Goal: Transaction & Acquisition: Purchase product/service

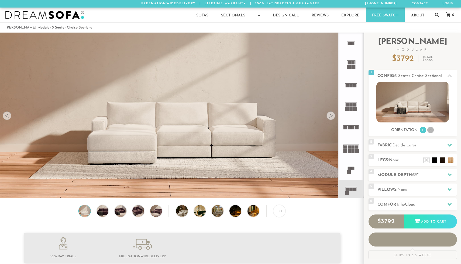
scroll to position [6135, 461]
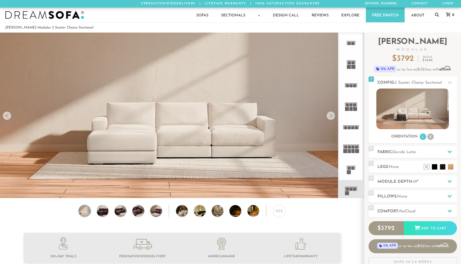
click at [131, 140] on video at bounding box center [182, 95] width 364 height 182
click at [435, 168] on li at bounding box center [426, 159] width 22 height 22
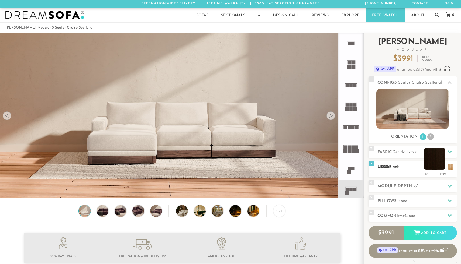
click at [442, 168] on li at bounding box center [435, 159] width 22 height 22
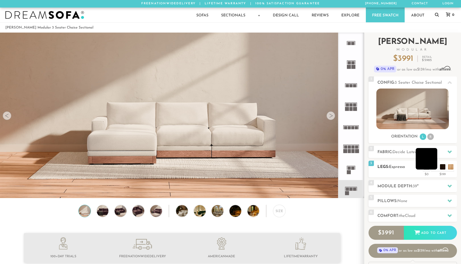
click at [434, 168] on li at bounding box center [426, 159] width 22 height 22
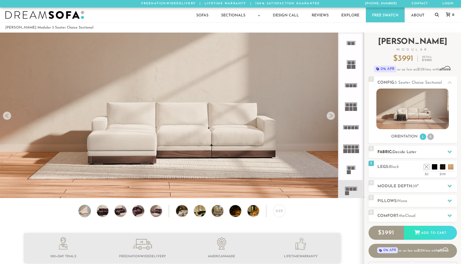
click at [400, 153] on span "Decide Later" at bounding box center [404, 152] width 24 height 4
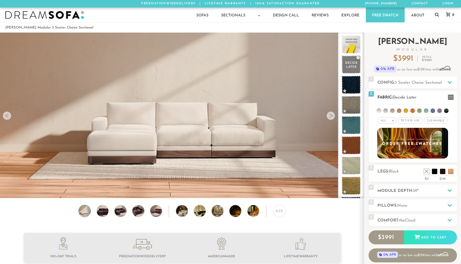
click at [379, 111] on li at bounding box center [378, 111] width 5 height 5
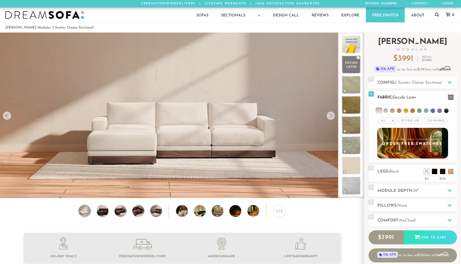
click at [408, 121] on span "Pet/Kid Use x" at bounding box center [410, 120] width 24 height 6
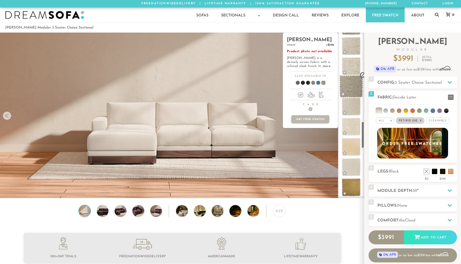
scroll to position [545, 0]
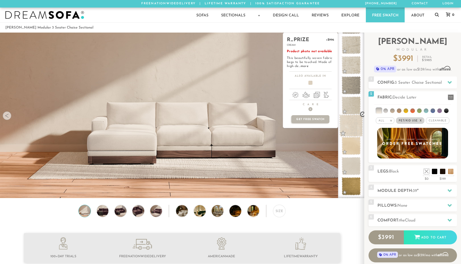
click at [348, 127] on span at bounding box center [351, 126] width 24 height 23
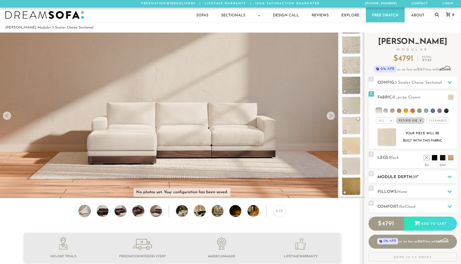
click at [392, 177] on h2 "Module Depth: 39 "" at bounding box center [416, 177] width 79 height 6
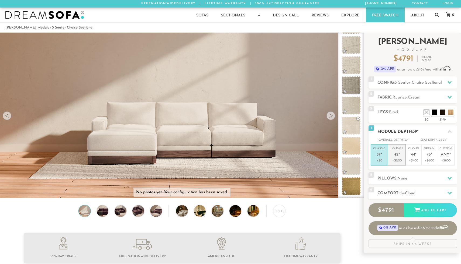
click at [397, 159] on p "+$200" at bounding box center [396, 160] width 13 height 5
click at [395, 192] on h2 "Comfort: the Cloud" at bounding box center [416, 193] width 79 height 6
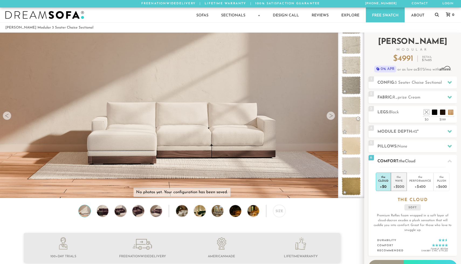
click at [400, 179] on div "the" at bounding box center [398, 176] width 11 height 5
click at [425, 113] on li at bounding box center [418, 104] width 22 height 22
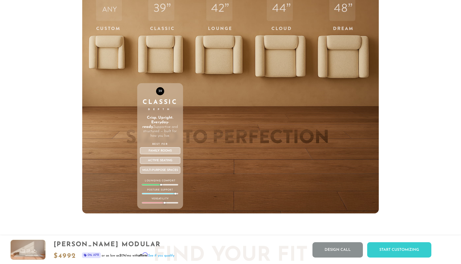
scroll to position [1938, 0]
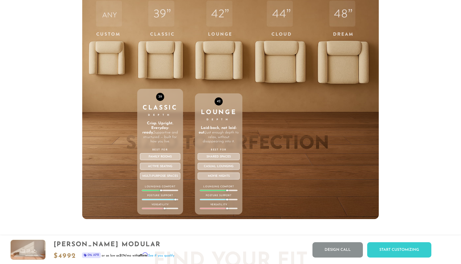
click at [226, 60] on div "42 Lounge Depth Laid-back, not laid-out. Just enough depth to relax, without di…" at bounding box center [218, 104] width 47 height 229
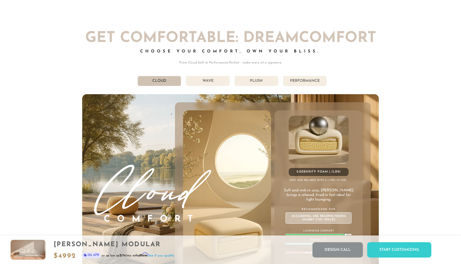
scroll to position [2956, 0]
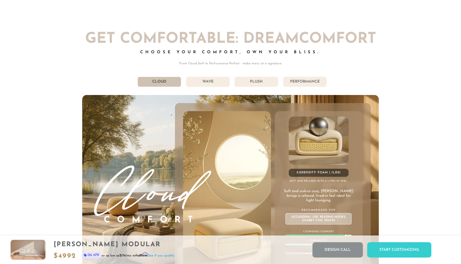
click at [210, 83] on li "Wave" at bounding box center [208, 82] width 44 height 10
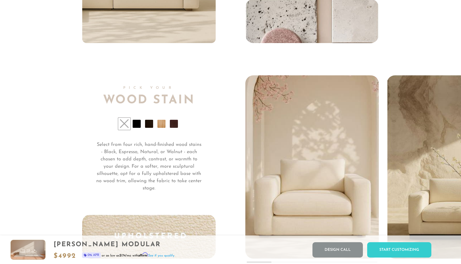
scroll to position [4036, 0]
click at [138, 124] on li at bounding box center [137, 124] width 8 height 8
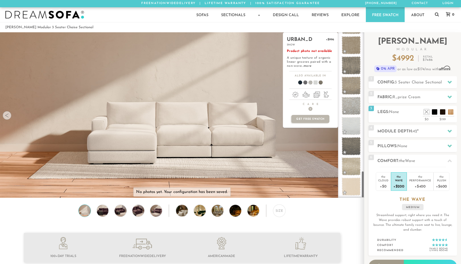
scroll to position [848, 0]
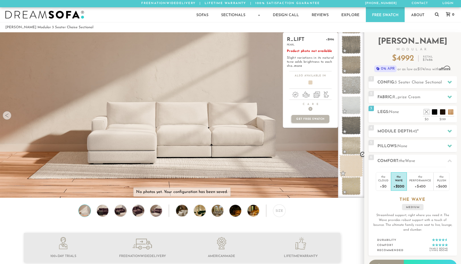
click at [351, 165] on span at bounding box center [351, 166] width 24 height 23
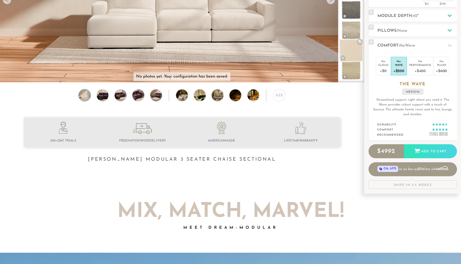
scroll to position [116, 0]
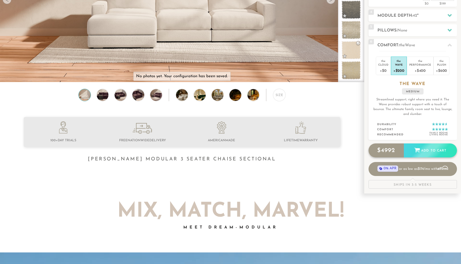
click at [415, 151] on div "$ 4992 Add to Cart" at bounding box center [412, 151] width 88 height 14
